Goal: Task Accomplishment & Management: Use online tool/utility

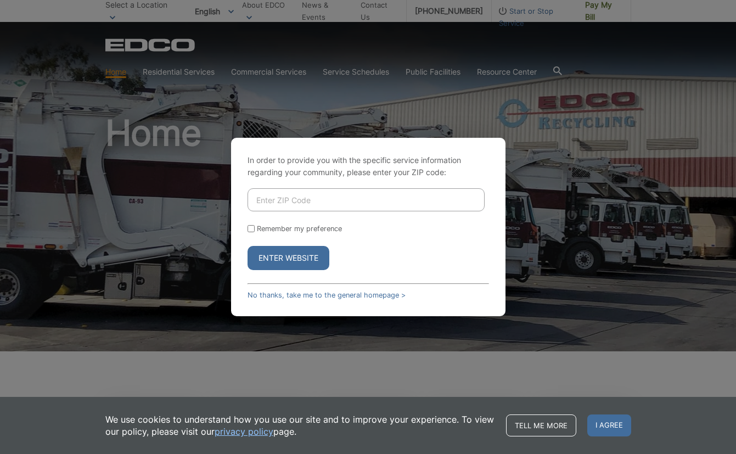
click at [289, 203] on input "Enter ZIP Code" at bounding box center [366, 199] width 237 height 23
type input "92101"
click at [277, 264] on button "Enter Website" at bounding box center [289, 258] width 82 height 24
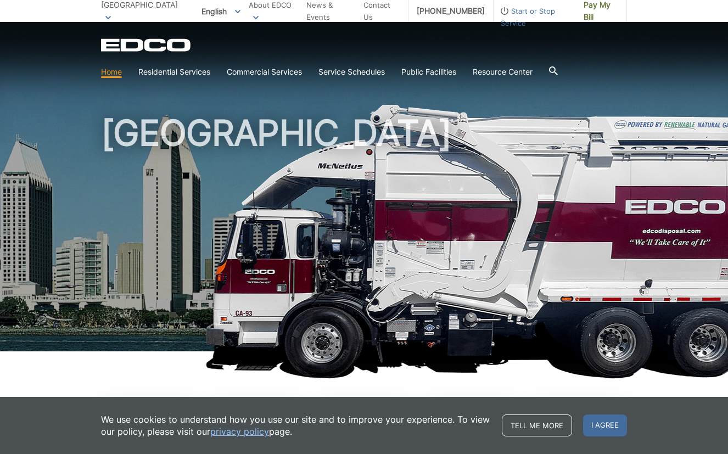
click at [108, 72] on link "Home" at bounding box center [111, 72] width 21 height 12
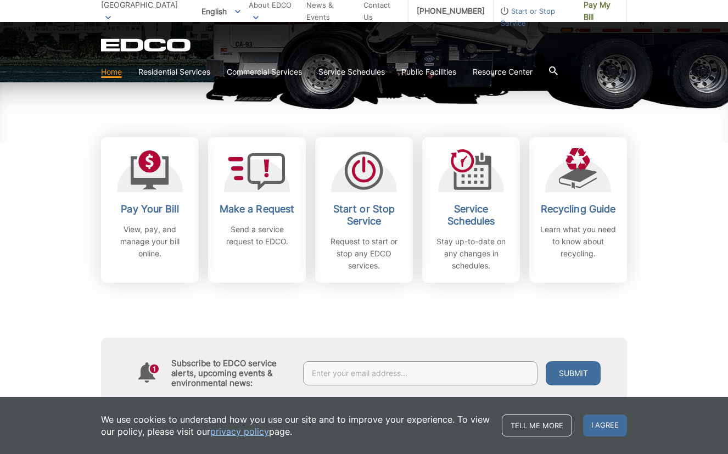
scroll to position [330, 0]
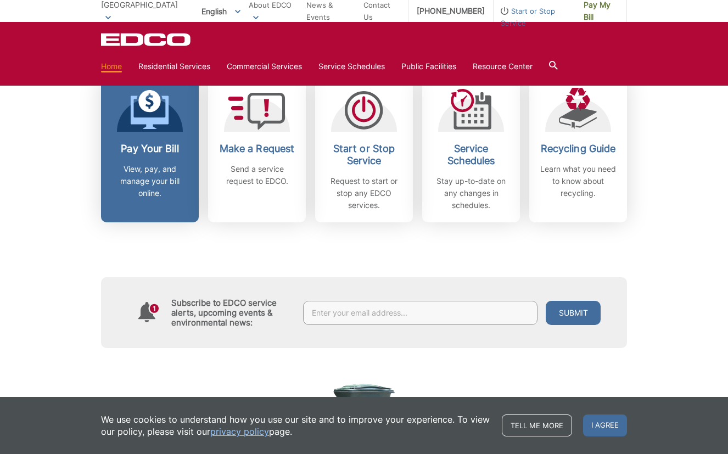
click at [136, 146] on h2 "Pay Your Bill" at bounding box center [149, 149] width 81 height 12
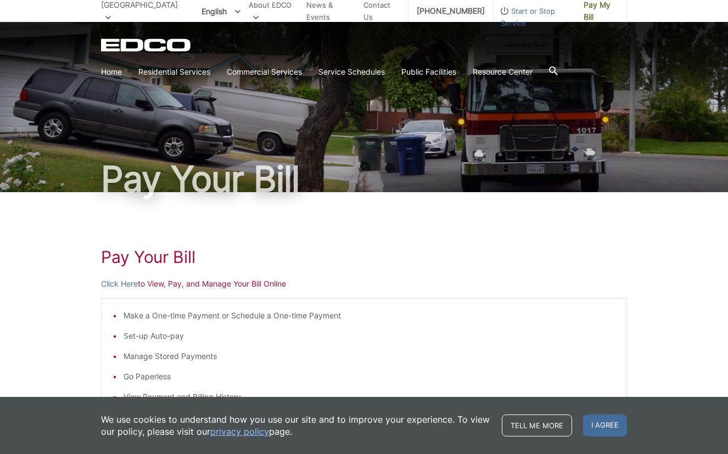
scroll to position [165, 0]
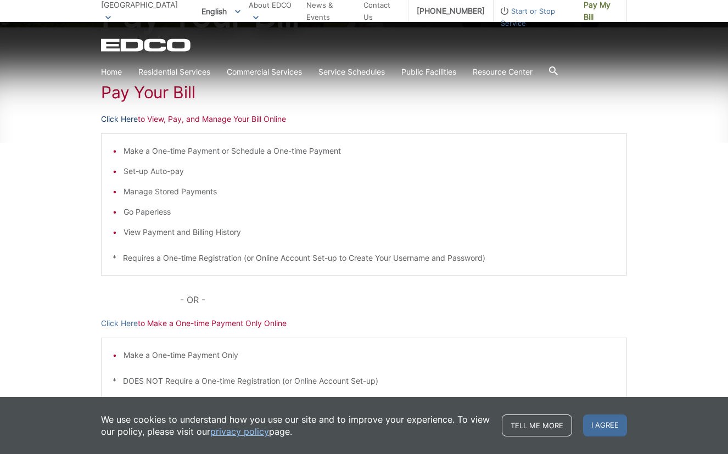
click at [114, 119] on link "Click Here" at bounding box center [119, 119] width 37 height 12
